Goal: Communication & Community: Ask a question

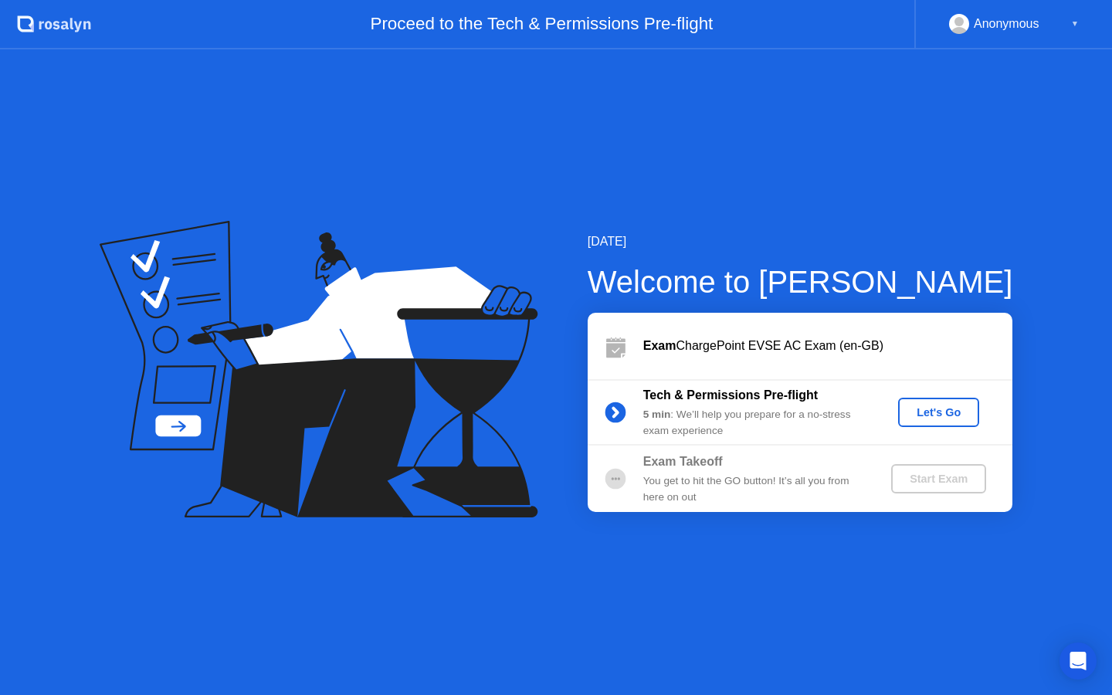
click at [931, 409] on div "Let's Go" at bounding box center [938, 412] width 69 height 12
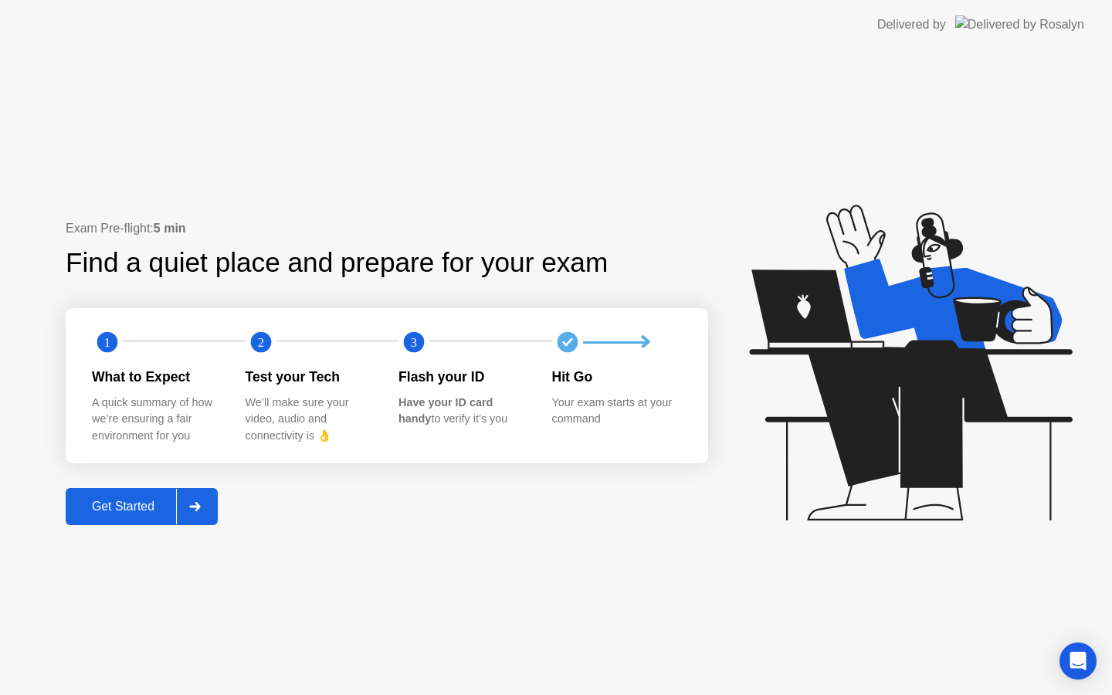
click at [83, 504] on div "Get Started" at bounding box center [123, 507] width 106 height 14
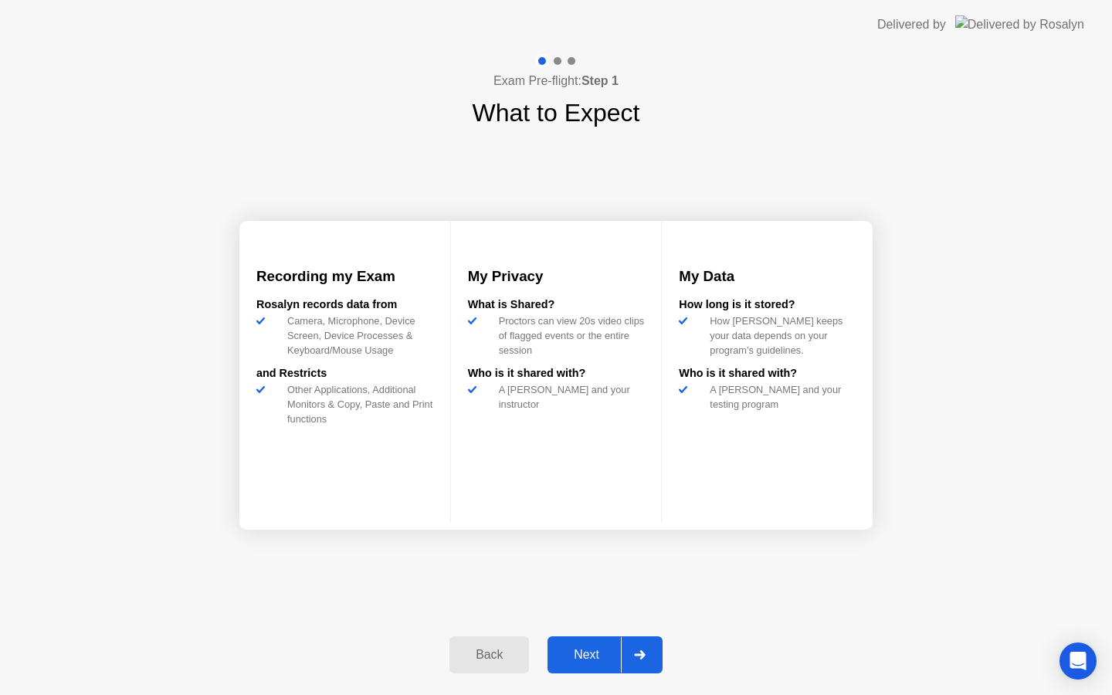
click at [596, 657] on div "Next" at bounding box center [586, 655] width 69 height 14
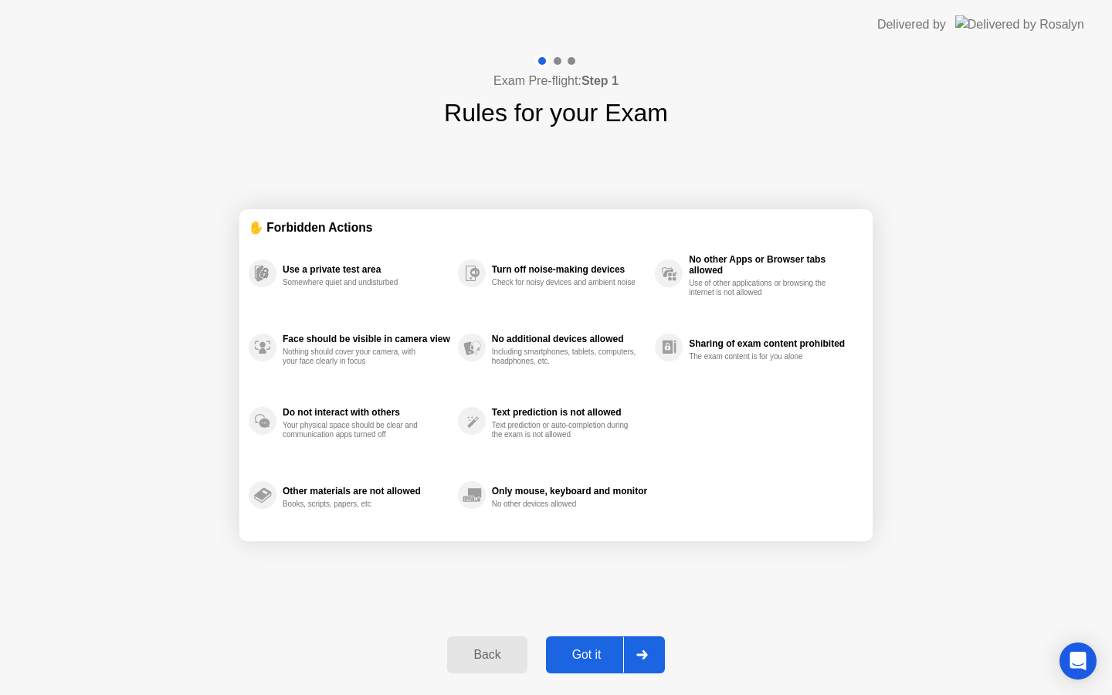
click at [596, 657] on div "Got it" at bounding box center [587, 655] width 73 height 14
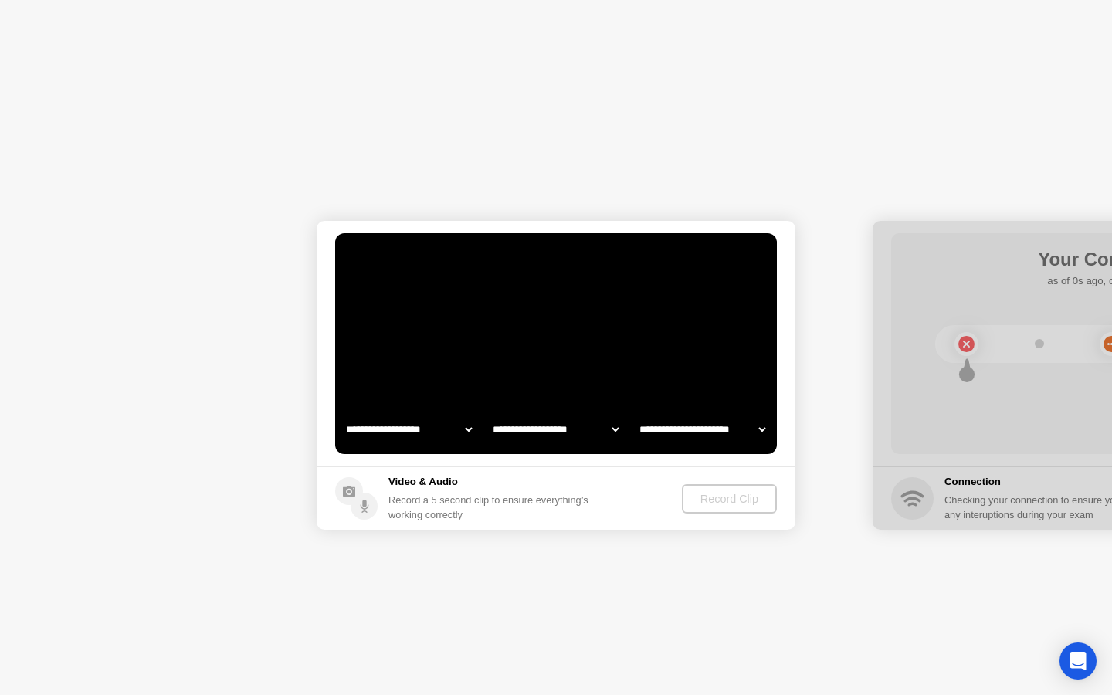
select select "**********"
select select "*******"
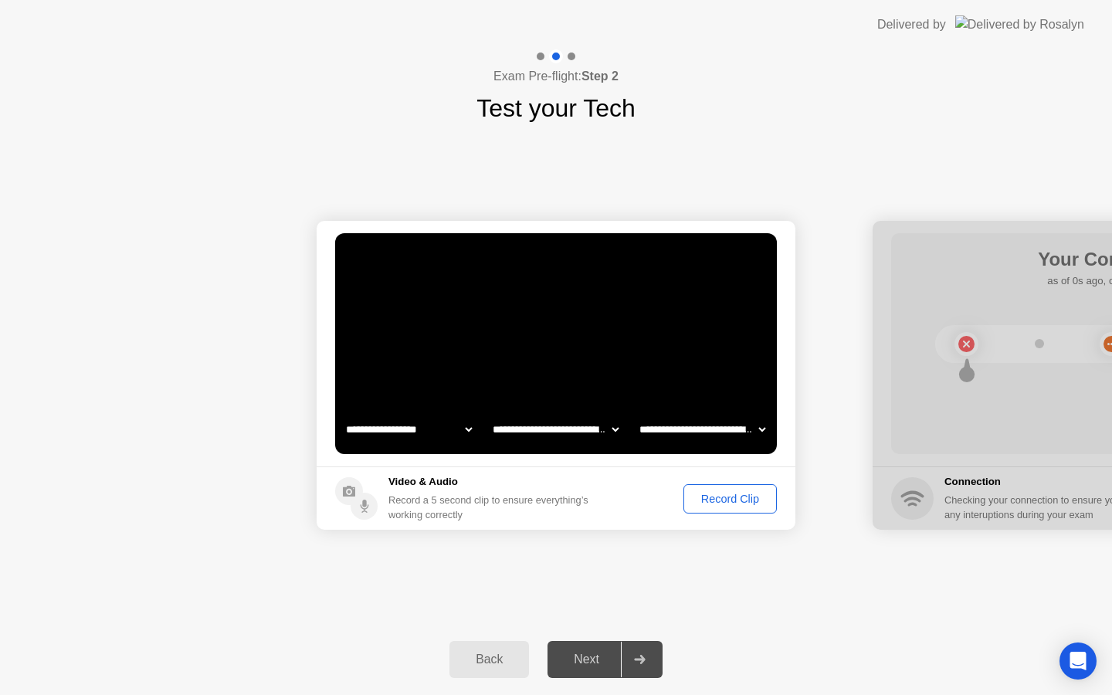
click at [712, 499] on div "Record Clip" at bounding box center [730, 499] width 83 height 12
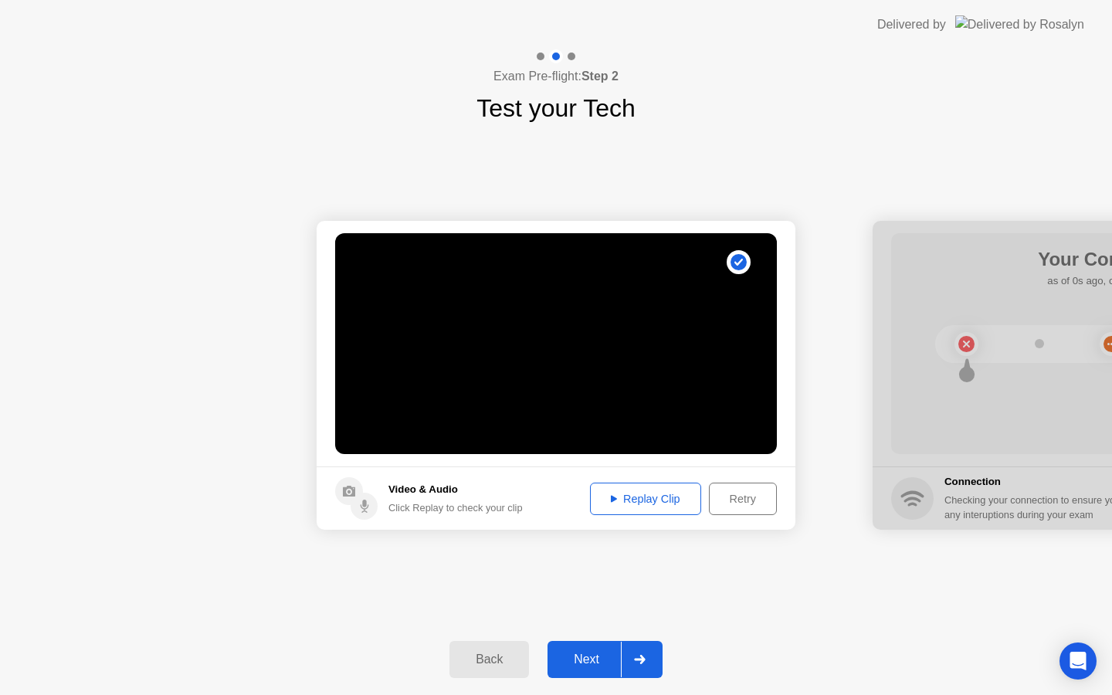
click at [568, 667] on div "Next" at bounding box center [586, 660] width 69 height 14
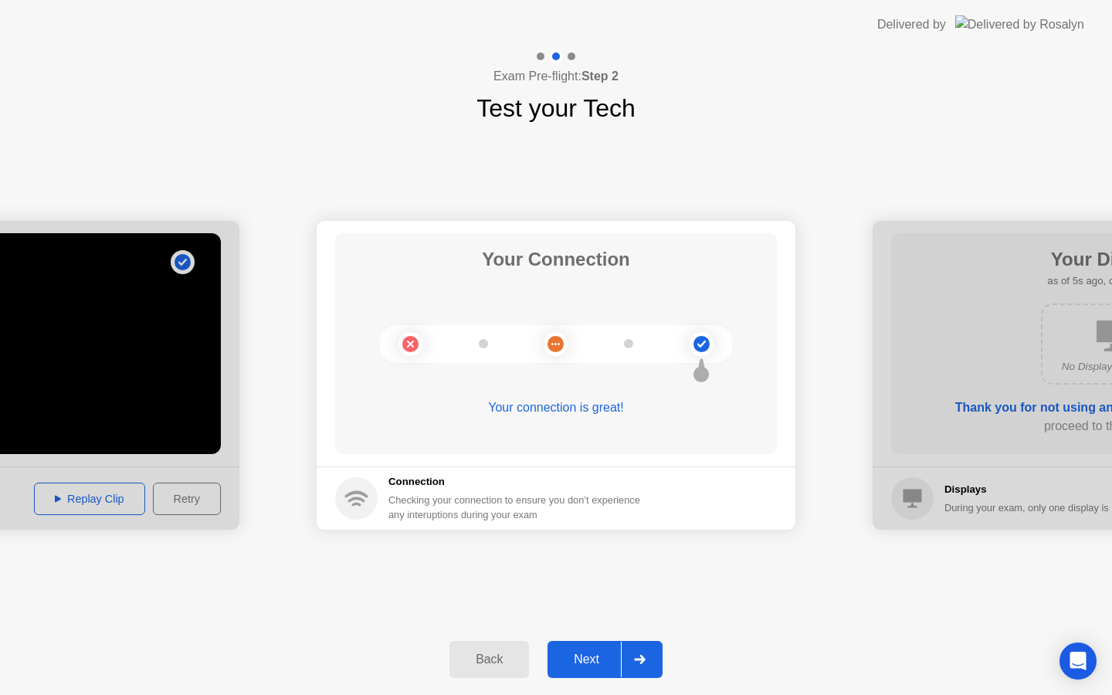
click at [595, 653] on div "Next" at bounding box center [586, 660] width 69 height 14
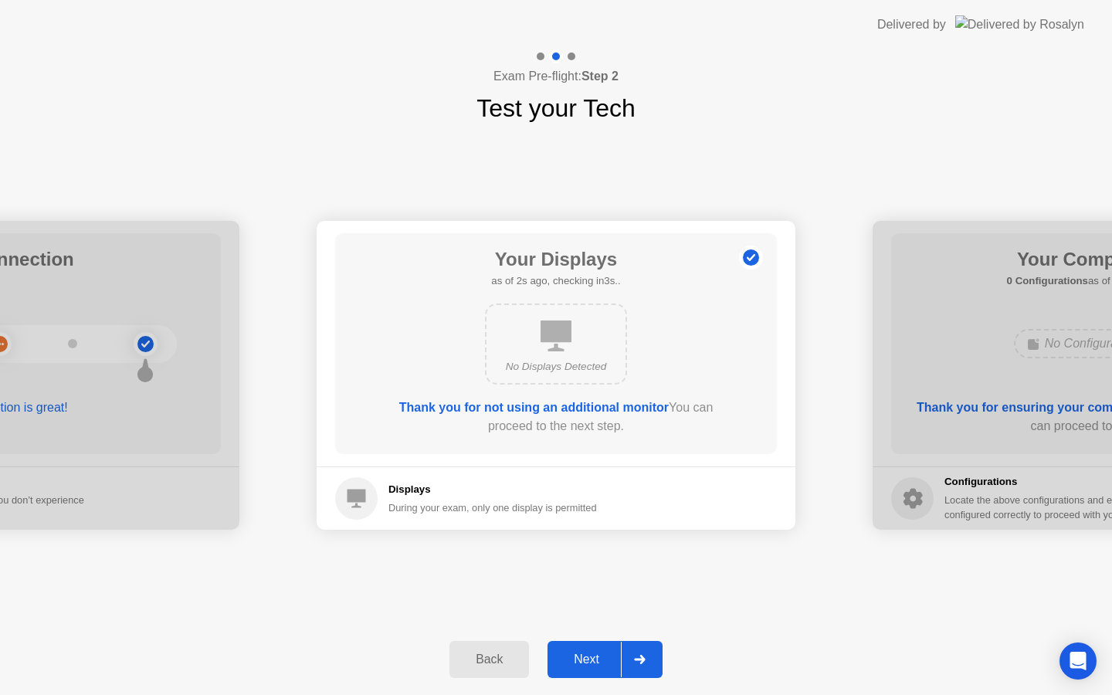
click at [595, 653] on div "Next" at bounding box center [586, 660] width 69 height 14
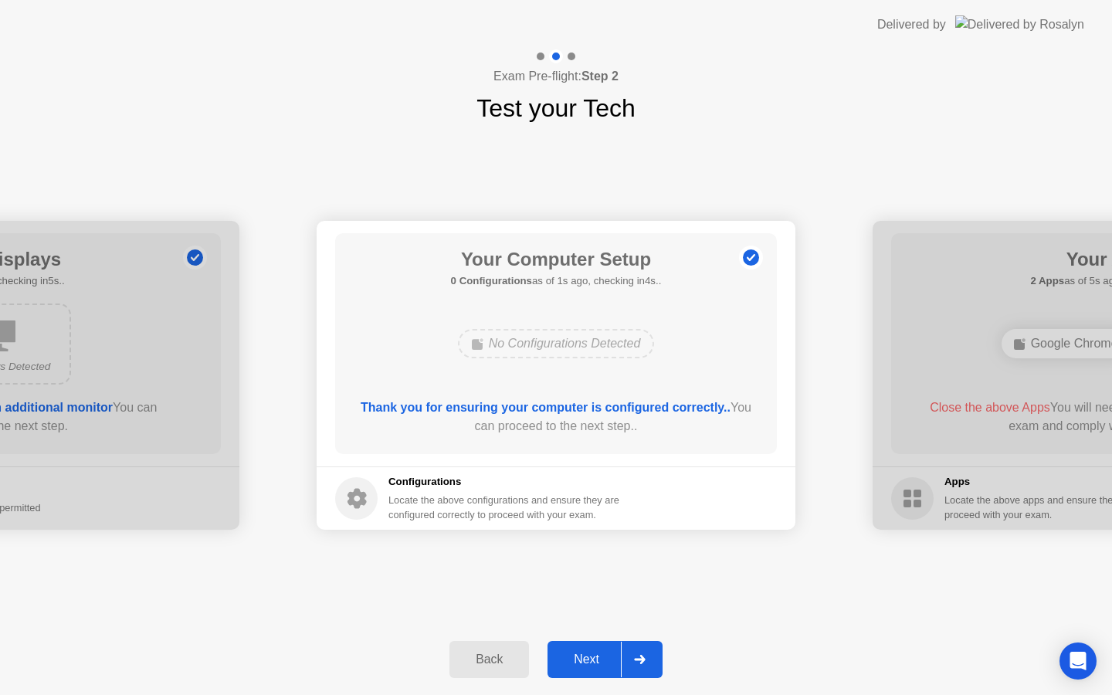
click at [595, 653] on div "Next" at bounding box center [586, 660] width 69 height 14
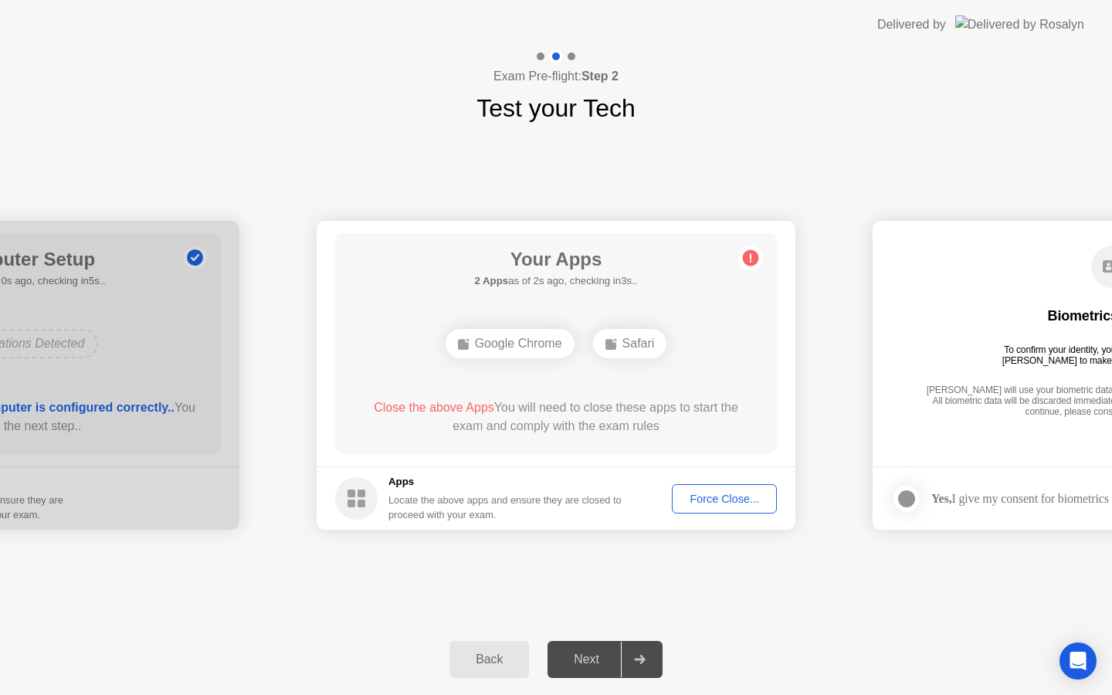
click at [721, 496] on div "Force Close..." at bounding box center [724, 499] width 94 height 12
click at [698, 500] on div "Force Close..." at bounding box center [724, 499] width 94 height 12
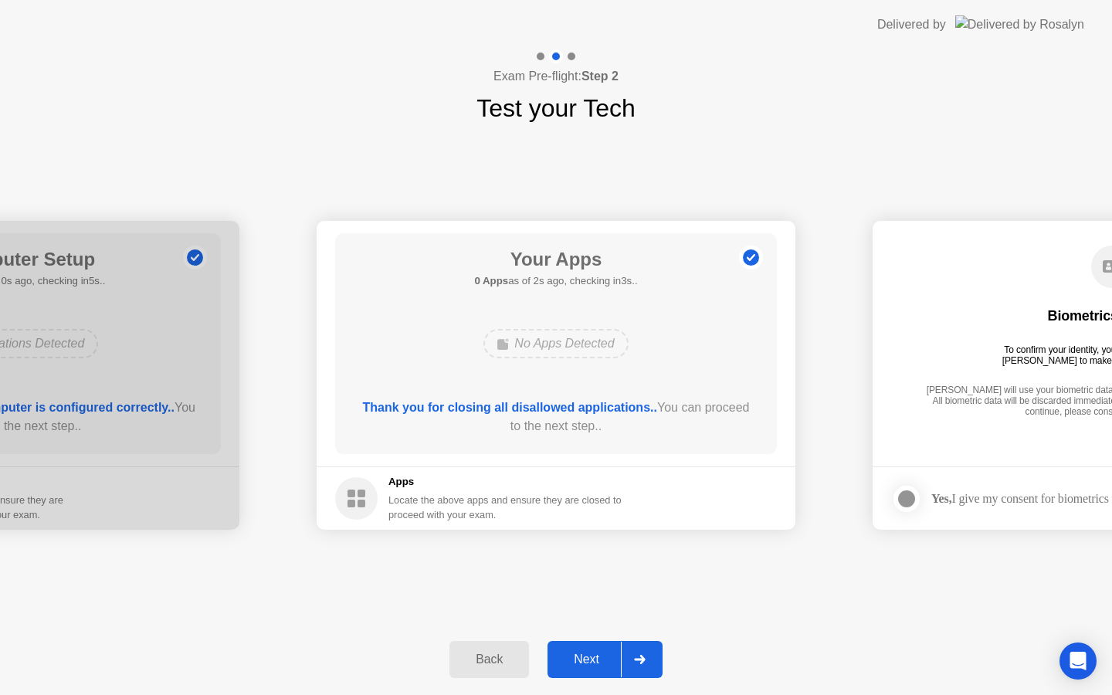
click at [592, 664] on div "Next" at bounding box center [586, 660] width 69 height 14
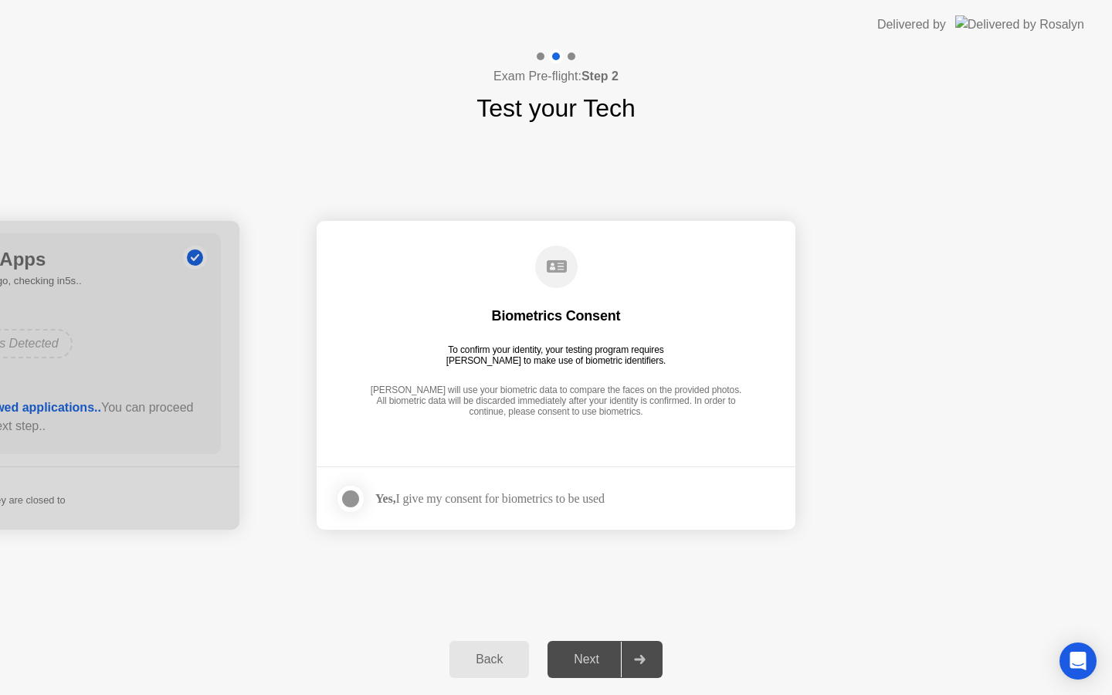
click at [360, 497] on div at bounding box center [350, 499] width 19 height 19
click at [588, 660] on div "Next" at bounding box center [586, 660] width 69 height 14
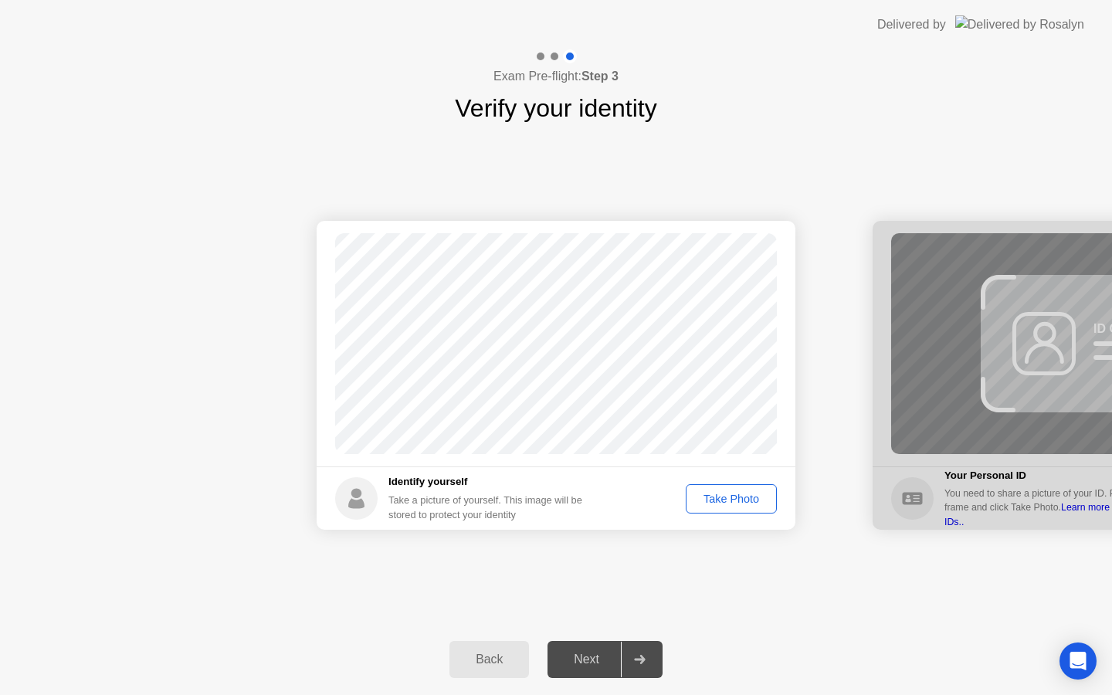
click at [738, 500] on div "Take Photo" at bounding box center [731, 499] width 80 height 12
click at [610, 660] on div "Next" at bounding box center [586, 660] width 69 height 14
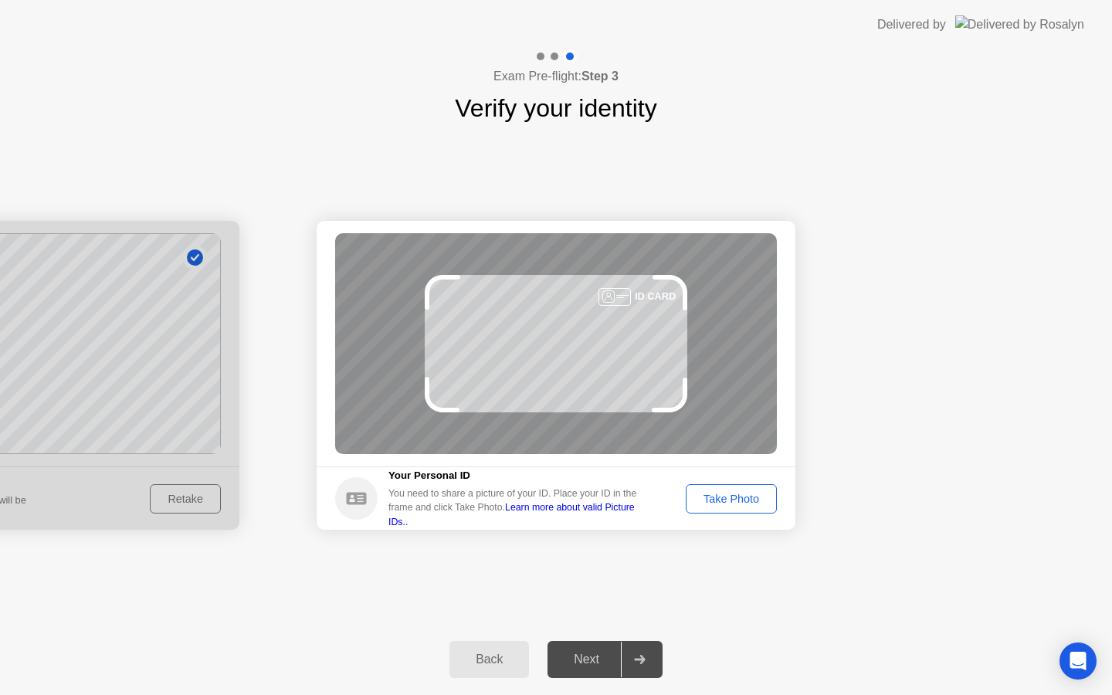
click at [724, 500] on div "Take Photo" at bounding box center [731, 499] width 80 height 12
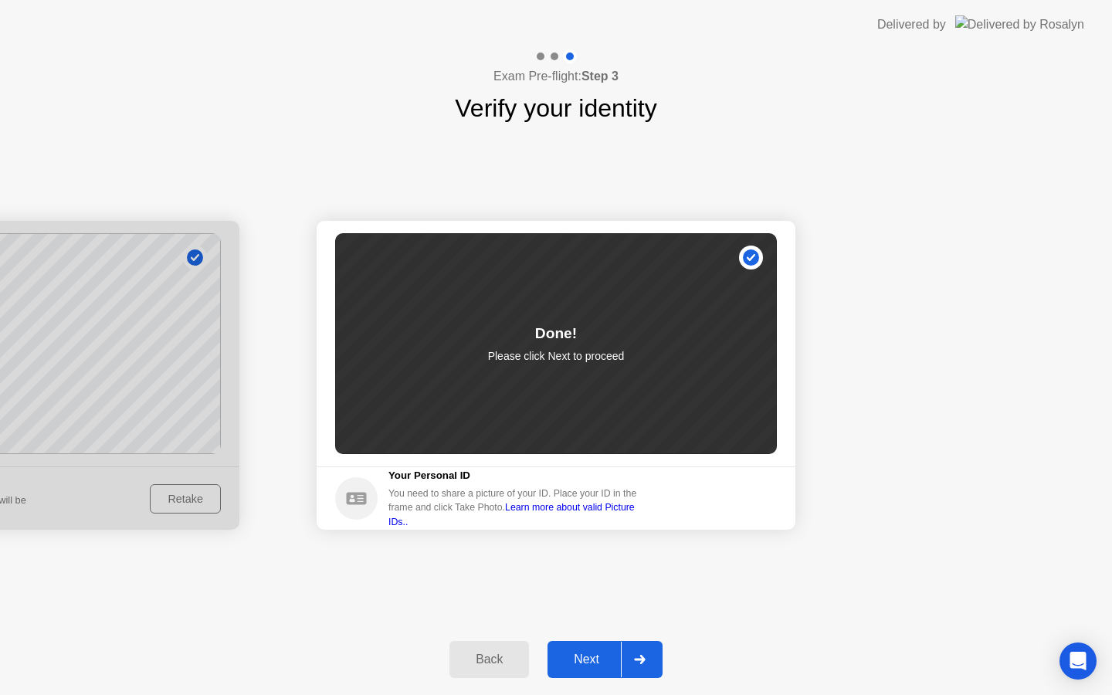
click at [591, 663] on div "Next" at bounding box center [586, 660] width 69 height 14
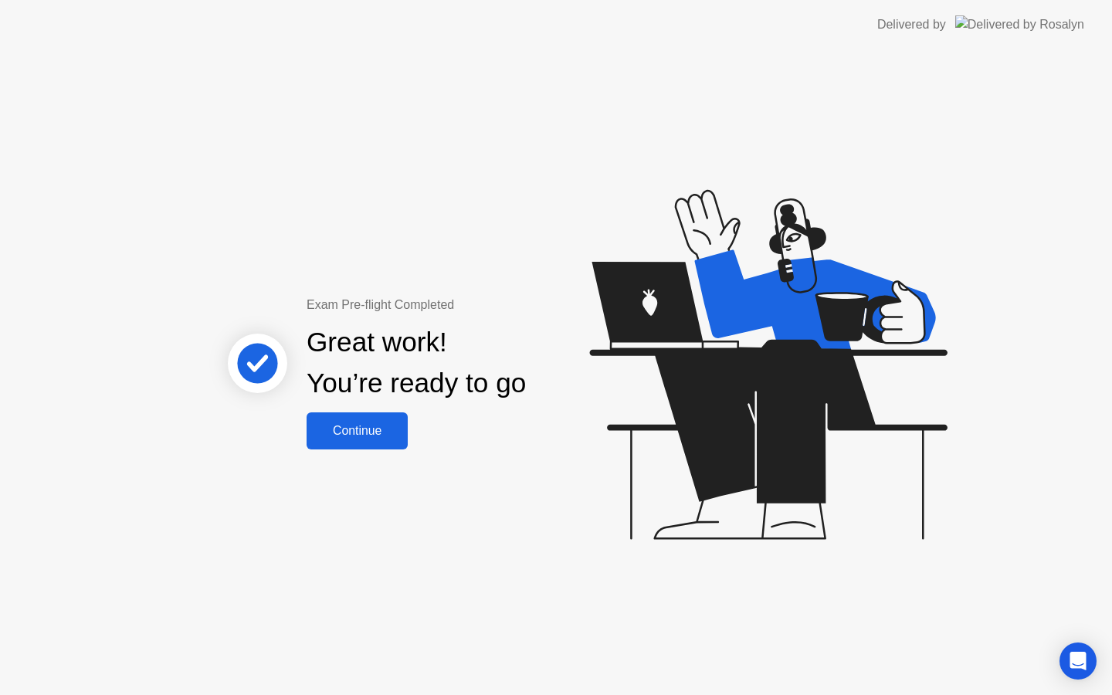
click at [353, 433] on div "Continue" at bounding box center [357, 431] width 92 height 14
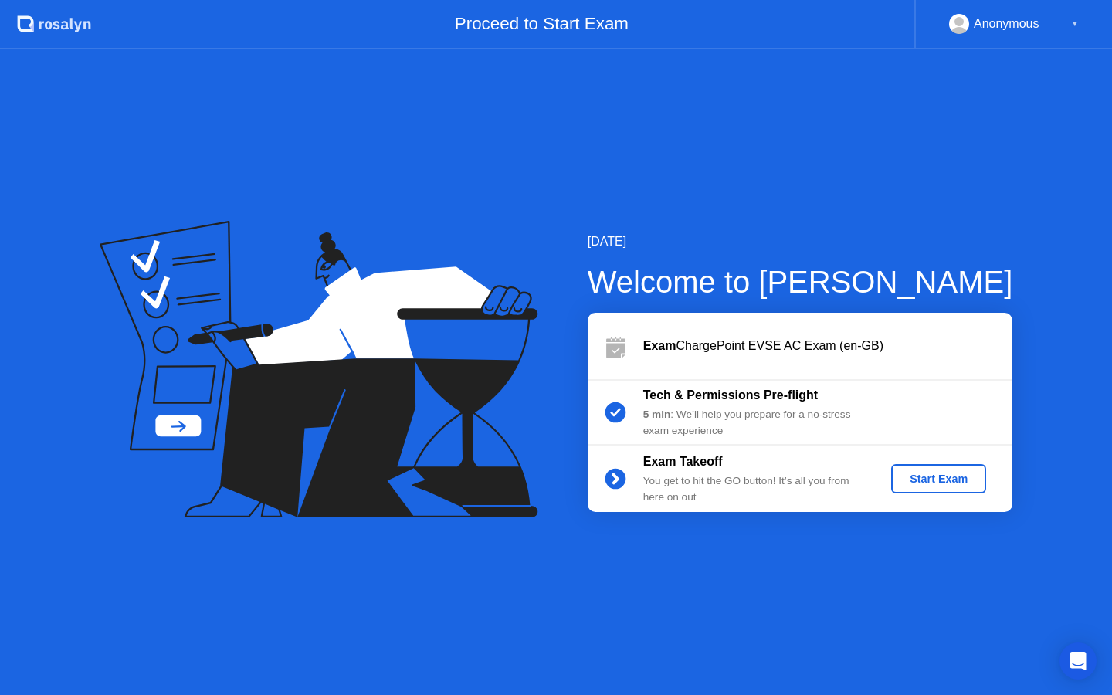
click at [911, 483] on div "Start Exam" at bounding box center [938, 479] width 83 height 12
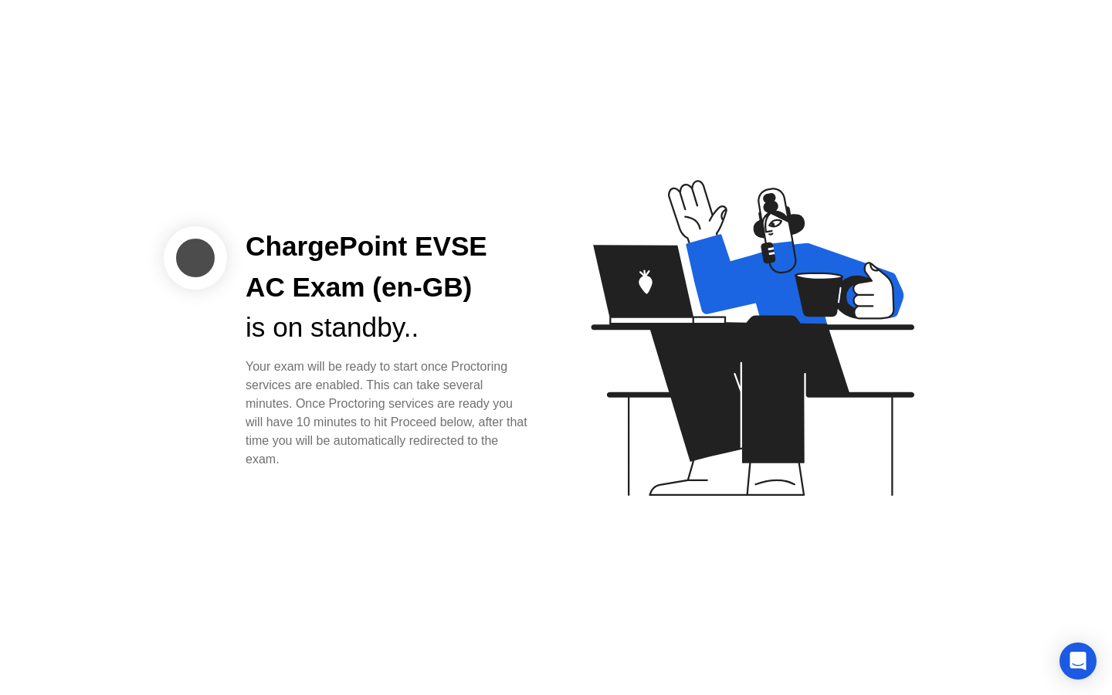
drag, startPoint x: 658, startPoint y: 510, endPoint x: 643, endPoint y: 514, distance: 15.2
click at [658, 510] on icon at bounding box center [749, 345] width 399 height 395
click at [400, 377] on div "Your exam will be ready to start once Proctoring services are enabled. This can…" at bounding box center [389, 413] width 286 height 111
click at [490, 531] on div "ChargePoint EVSE AC Exam (en-GB) is on standby.. Your exam will be ready to sta…" at bounding box center [556, 347] width 1112 height 695
click at [673, 205] on icon at bounding box center [749, 345] width 399 height 395
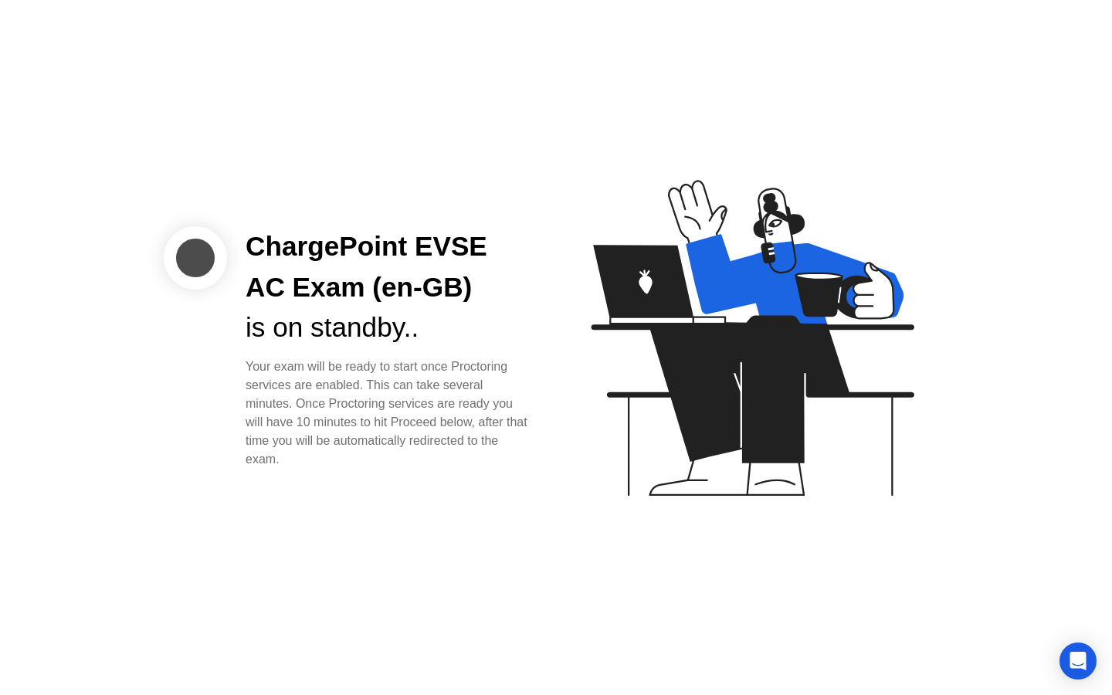
click at [487, 291] on div "ChargePoint EVSE AC Exam (en-GB)" at bounding box center [389, 267] width 286 height 82
click at [381, 306] on div "ChargePoint EVSE AC Exam (en-GB)" at bounding box center [389, 267] width 286 height 82
click at [375, 283] on div "ChargePoint EVSE AC Exam (en-GB)" at bounding box center [389, 267] width 286 height 82
click at [464, 526] on div "ChargePoint EVSE AC Exam (en-GB) is on standby.. Your exam will be ready to sta…" at bounding box center [556, 347] width 1112 height 695
click at [1081, 663] on icon "Open Intercom Messenger" at bounding box center [1078, 661] width 18 height 20
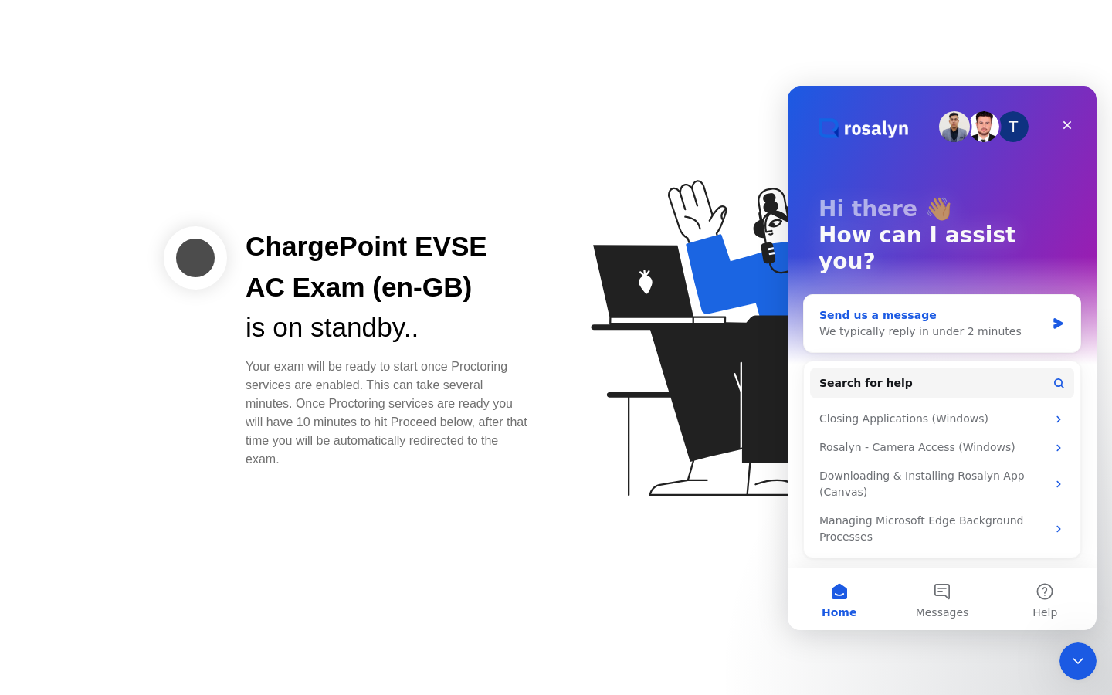
click at [902, 324] on div "We typically reply in under 2 minutes" at bounding box center [932, 332] width 226 height 16
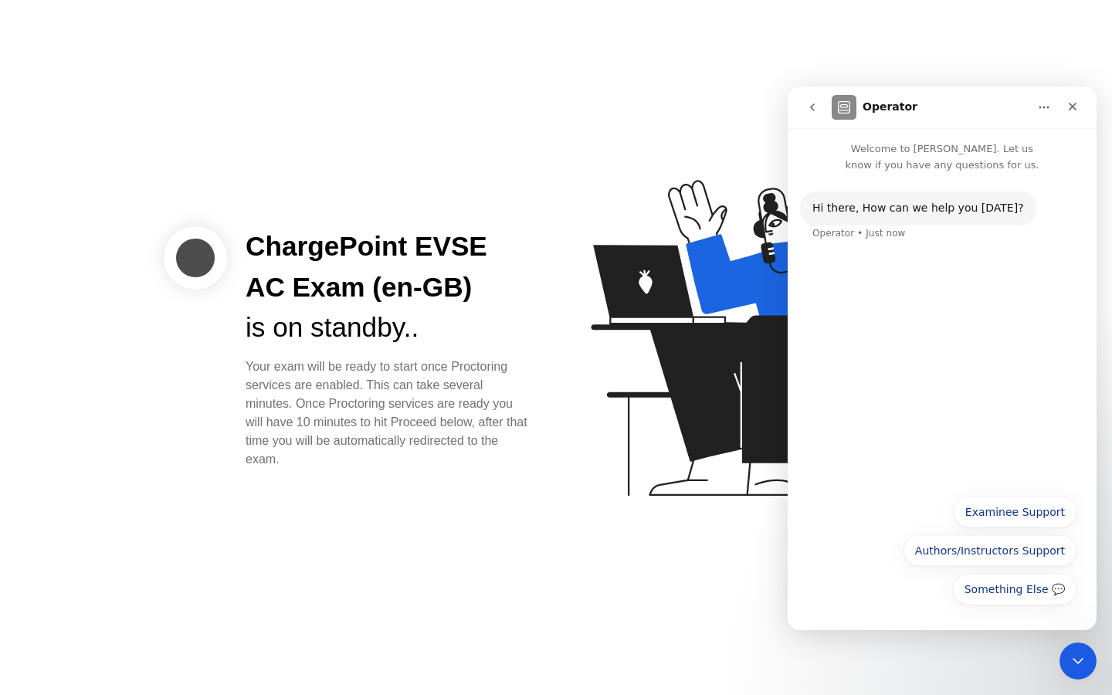
click at [892, 151] on p "Welcome to [PERSON_NAME]. Let us know if you have any questions for us." at bounding box center [942, 150] width 309 height 45
click at [889, 511] on div "Something Else 💬 Examinee Support Authors/Instructors Support Something Else 💬" at bounding box center [942, 555] width 269 height 116
click at [905, 449] on div "Hi ​there, How can we help you [DATE]? Operator • Just now" at bounding box center [942, 330] width 309 height 314
click at [897, 235] on div "Operator • Just now" at bounding box center [859, 233] width 93 height 9
click at [912, 160] on p "Welcome to [PERSON_NAME]. Let us know if you have any questions for us." at bounding box center [942, 150] width 309 height 45
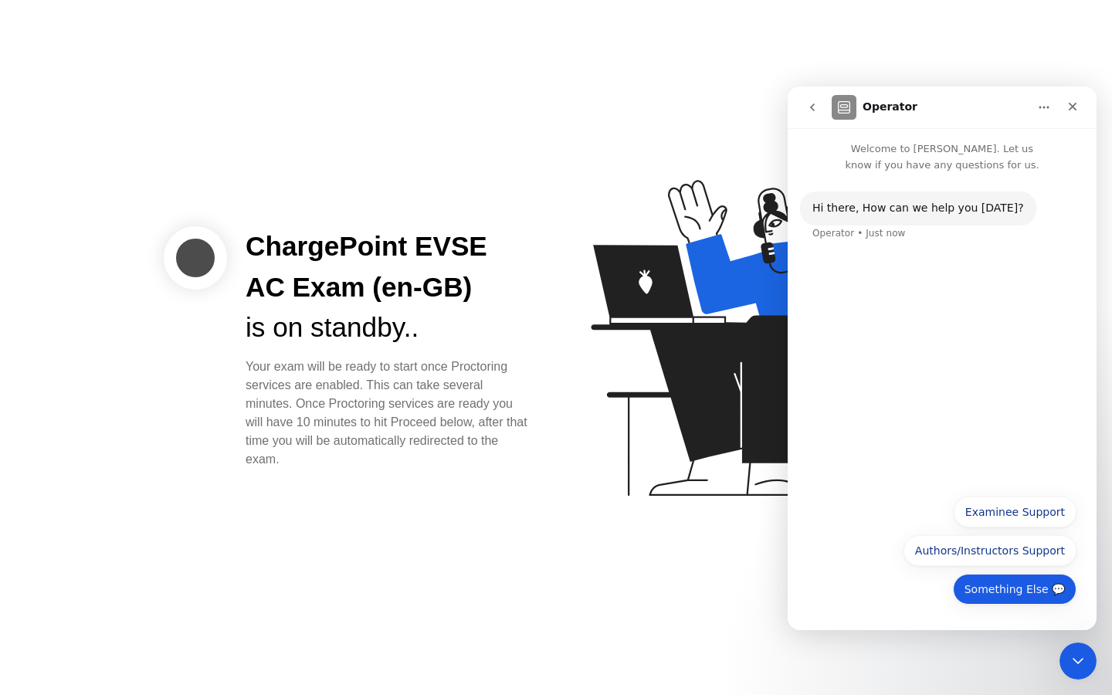
click at [1003, 592] on button "Something Else 💬" at bounding box center [1015, 589] width 124 height 31
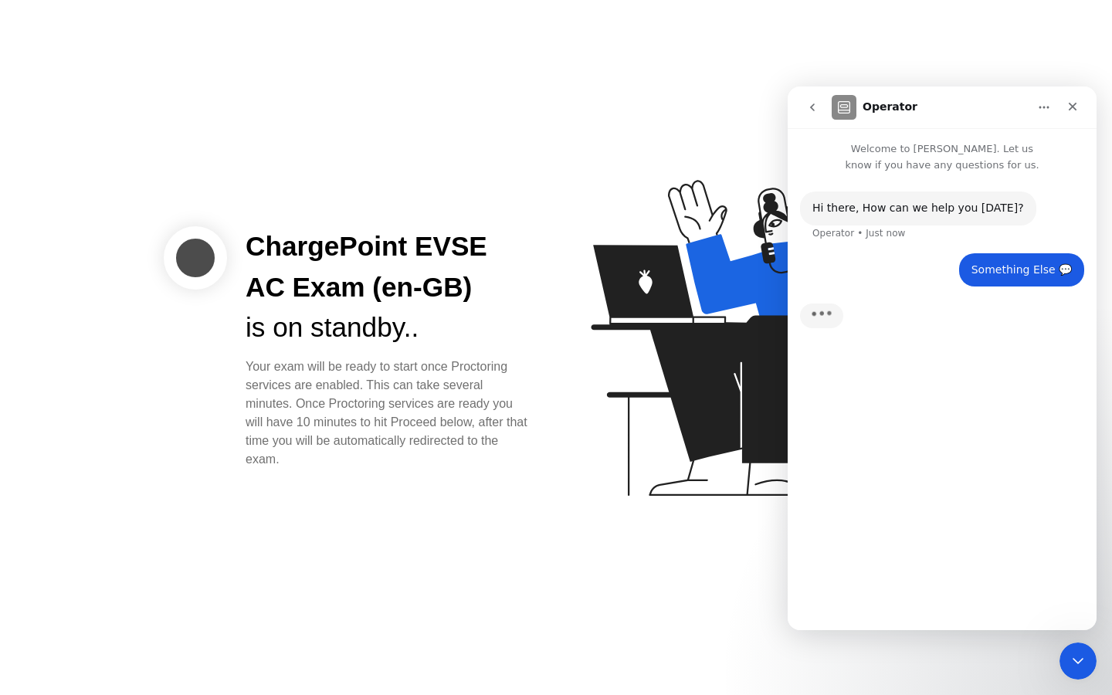
click at [931, 626] on div "Hi ​there, How can we help you [DATE]? Operator • Just now Something Else 💬 • J…" at bounding box center [942, 401] width 309 height 457
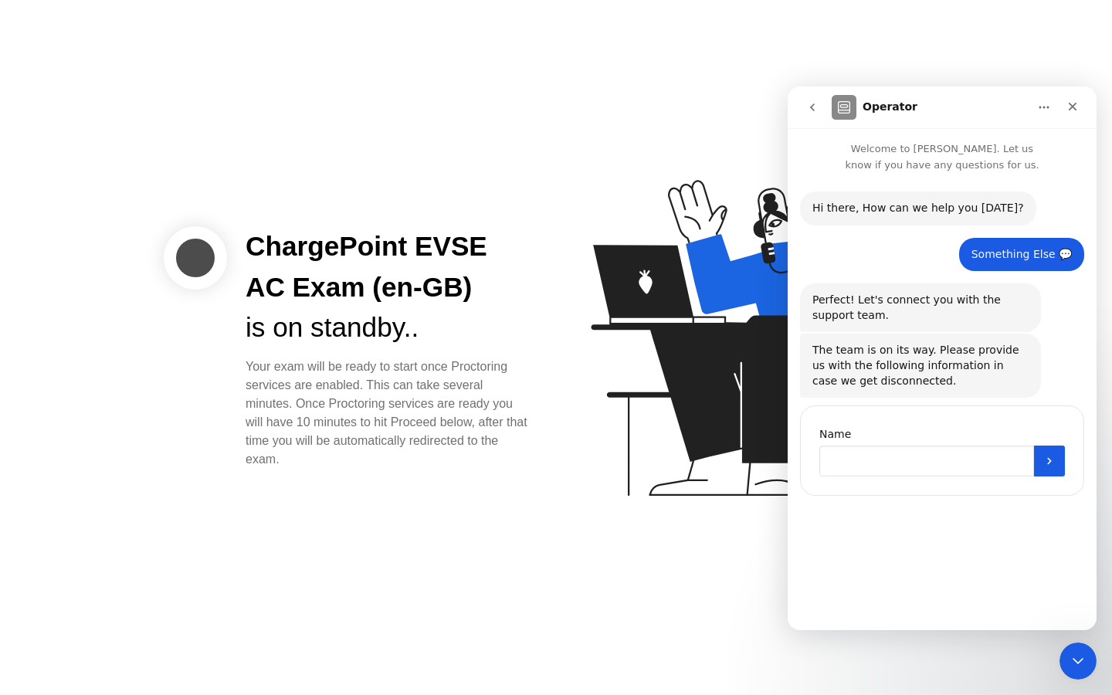
click at [865, 456] on input "Name" at bounding box center [926, 461] width 215 height 31
type input "********"
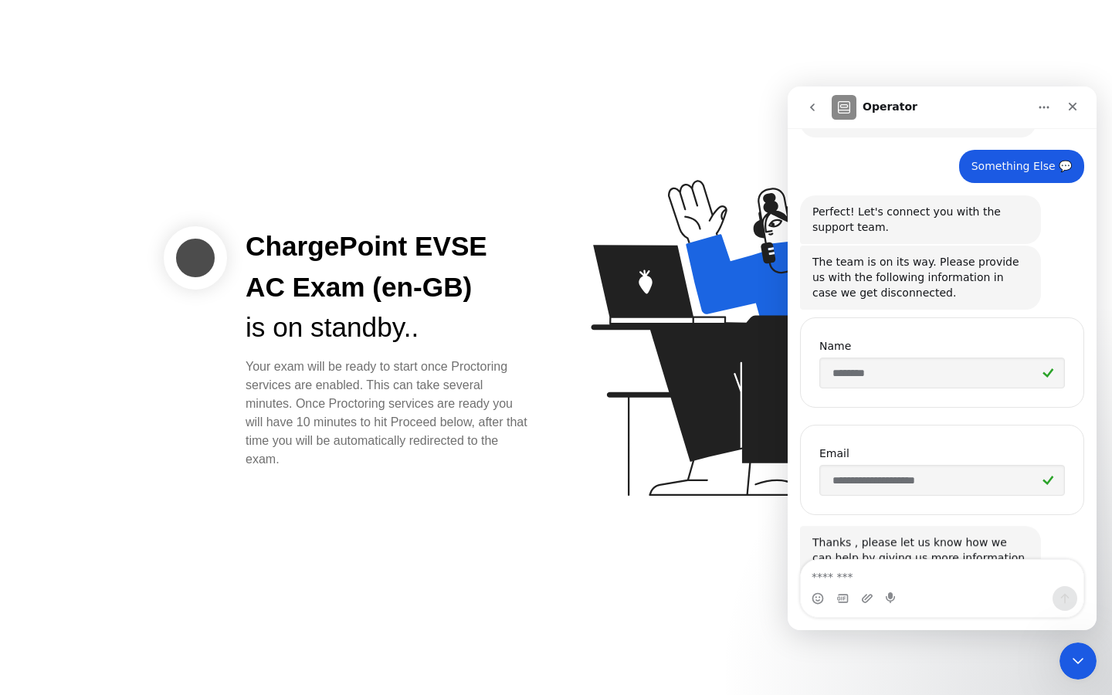
scroll to position [151, 0]
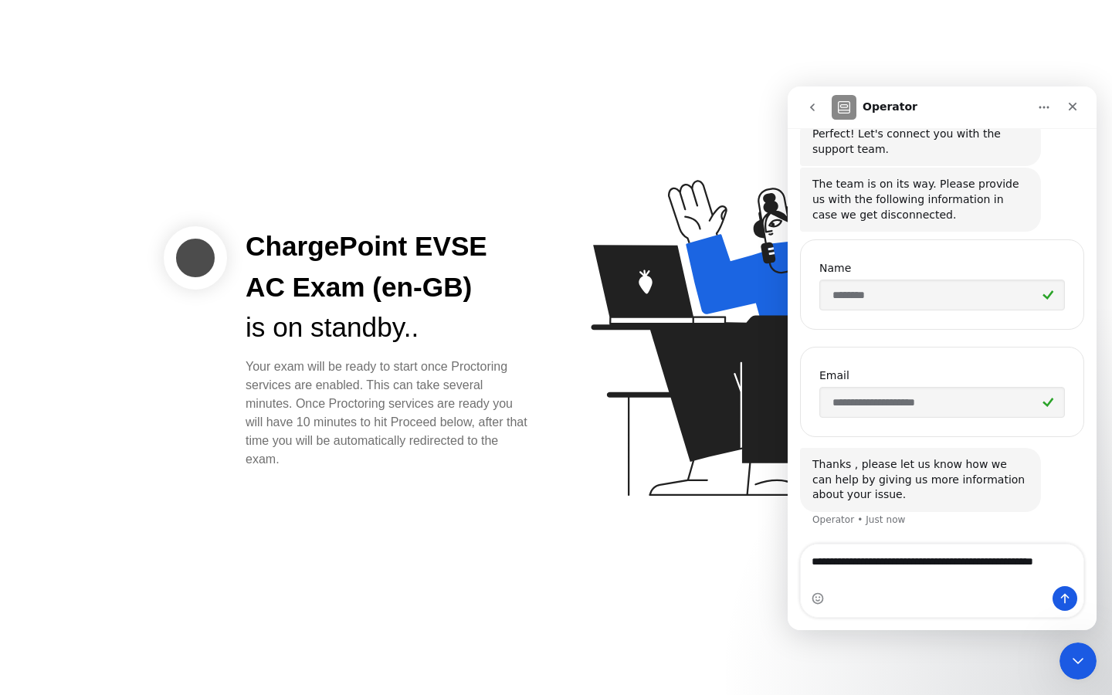
type textarea "**********"
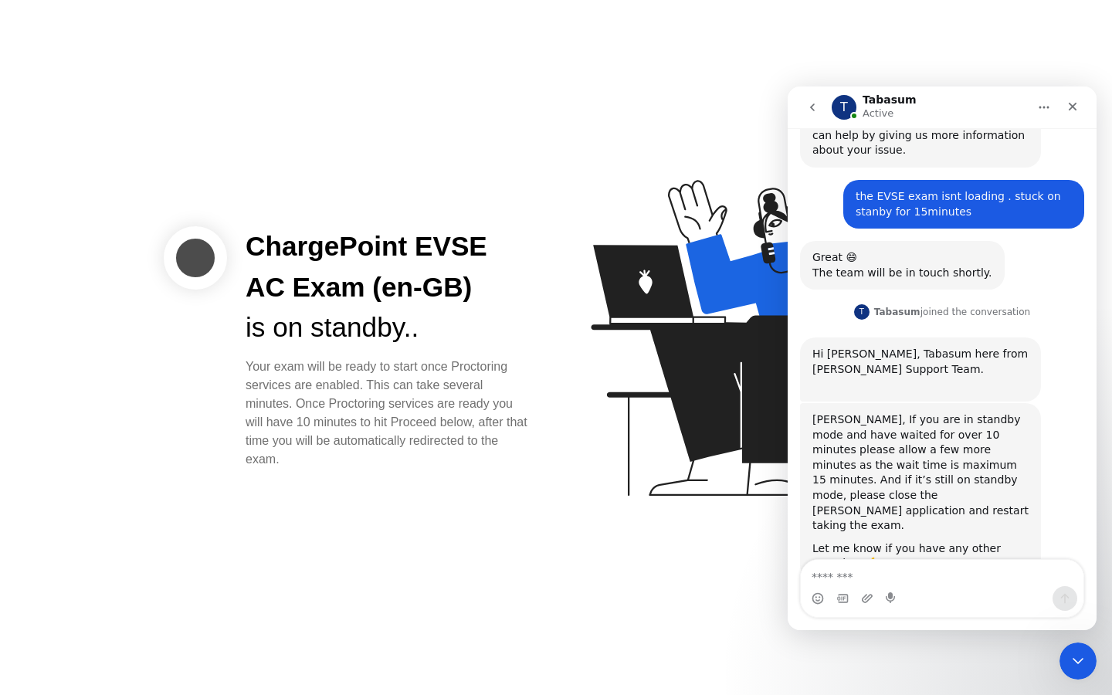
scroll to position [534, 0]
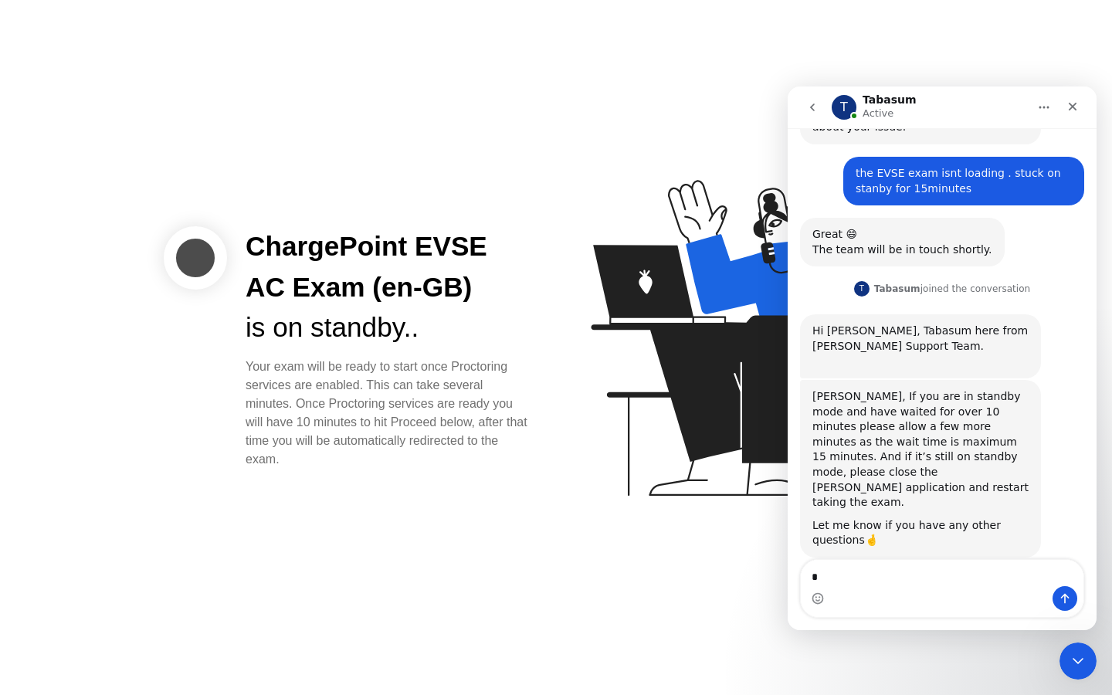
type textarea "**"
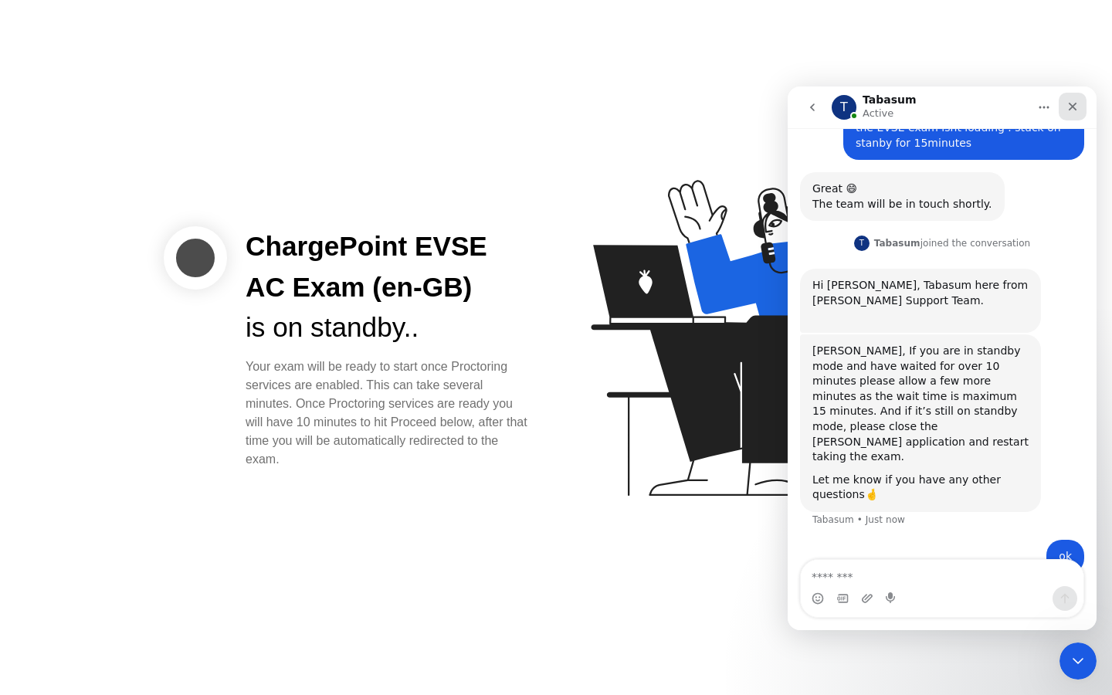
click at [1071, 106] on icon "Close" at bounding box center [1073, 106] width 12 height 12
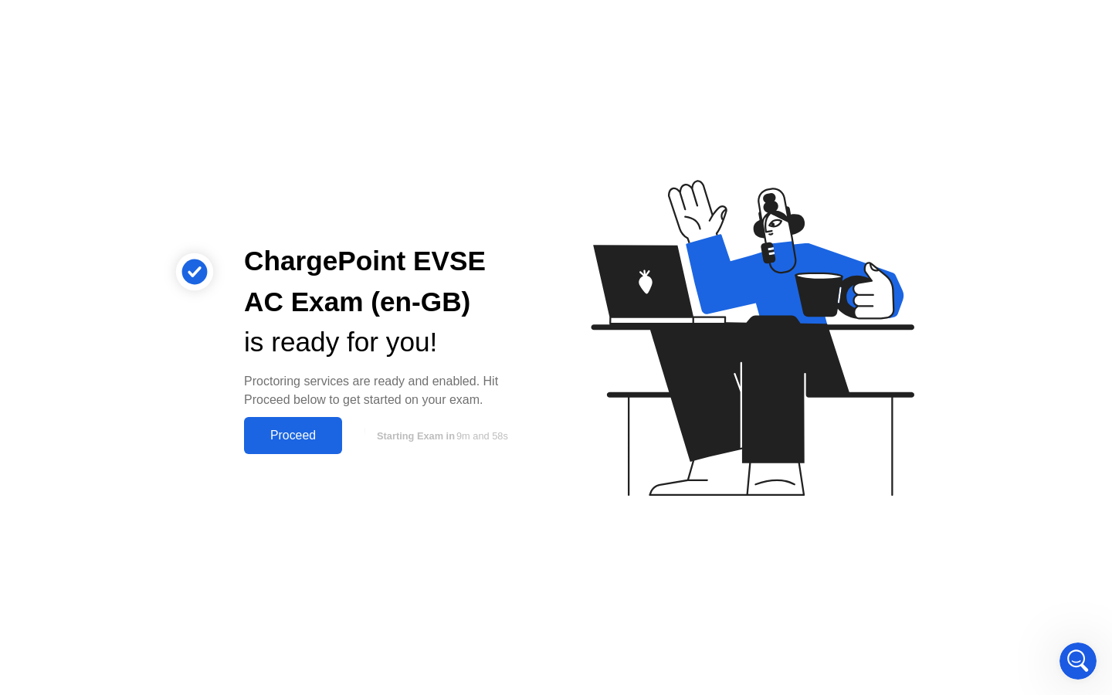
click at [285, 439] on div "Proceed" at bounding box center [293, 436] width 89 height 14
